Goal: Navigation & Orientation: Find specific page/section

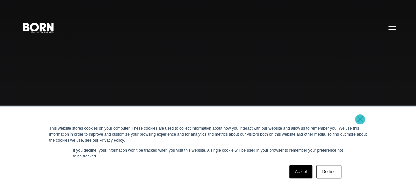
click at [360, 119] on link "×" at bounding box center [360, 119] width 8 height 6
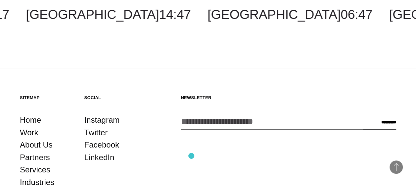
scroll to position [1444, 0]
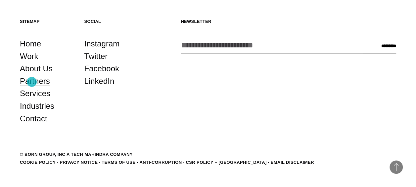
click at [32, 82] on link "Partners" at bounding box center [35, 81] width 30 height 13
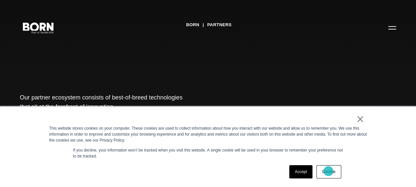
click at [328, 171] on link "Decline" at bounding box center [328, 171] width 24 height 13
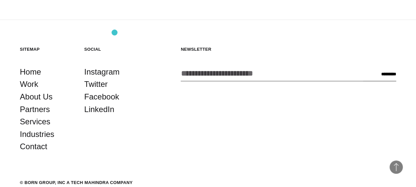
scroll to position [1352, 0]
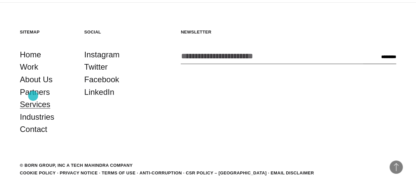
click at [33, 98] on link "Services" at bounding box center [35, 104] width 30 height 13
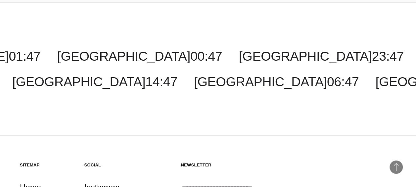
scroll to position [1324, 0]
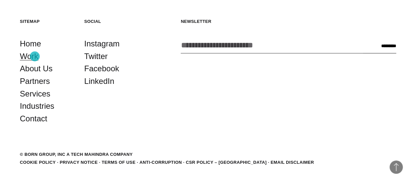
click at [35, 56] on link "Work" at bounding box center [29, 56] width 19 height 13
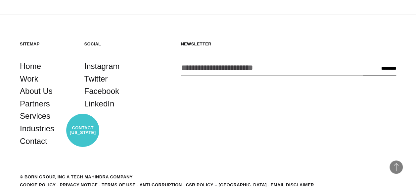
scroll to position [1854, 0]
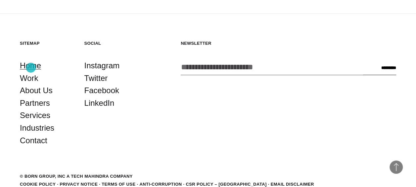
click at [31, 68] on link "Home" at bounding box center [30, 65] width 21 height 13
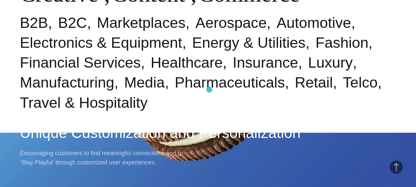
scroll to position [241, 0]
